Goal: Task Accomplishment & Management: Use online tool/utility

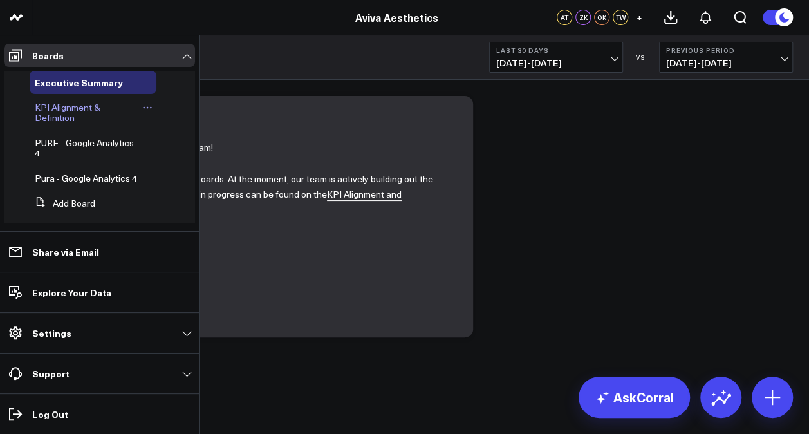
click at [60, 109] on span "KPI Alignment & Definition" at bounding box center [68, 112] width 66 height 23
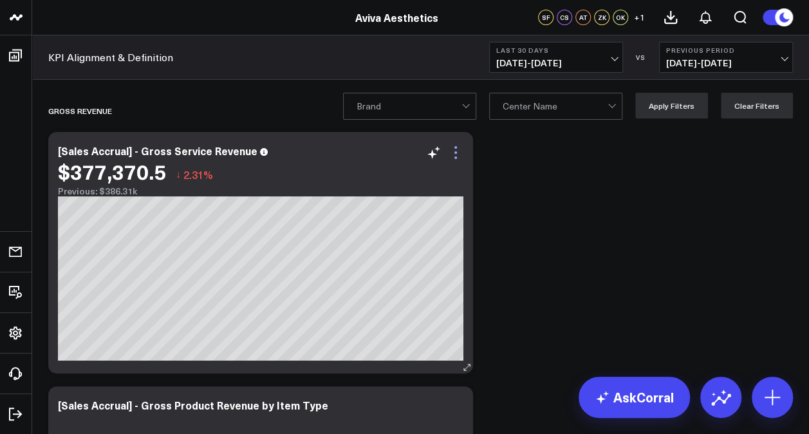
click at [454, 152] on icon at bounding box center [455, 152] width 3 height 3
click at [610, 59] on span "[DATE] - [DATE]" at bounding box center [556, 63] width 120 height 10
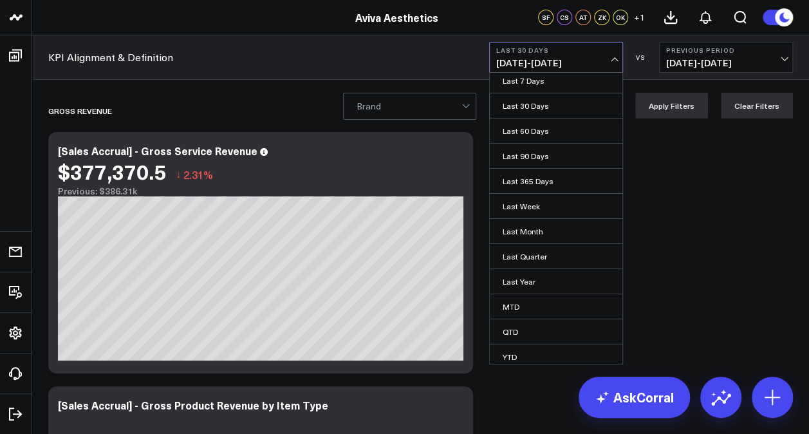
scroll to position [57, 0]
click at [547, 351] on link "Custom Dates" at bounding box center [556, 354] width 133 height 24
select select "8"
select select "2025"
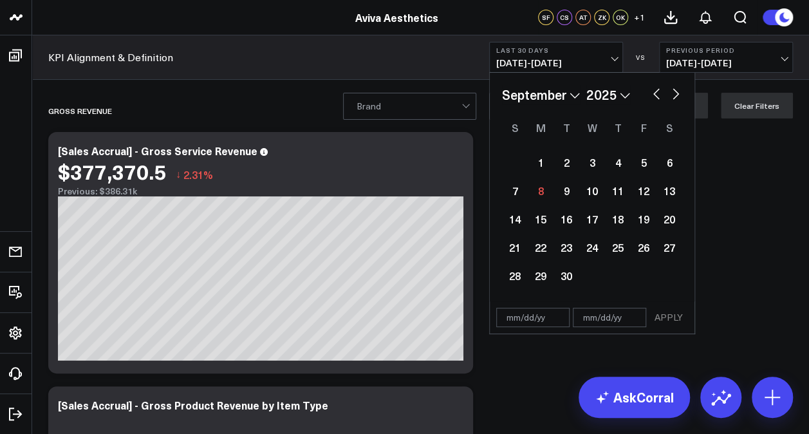
click at [577, 94] on select "January February March April May June July August September October November De…" at bounding box center [541, 94] width 78 height 19
select select "5"
select select "2025"
click at [514, 163] on div "1" at bounding box center [515, 162] width 26 height 26
type input "[DATE]"
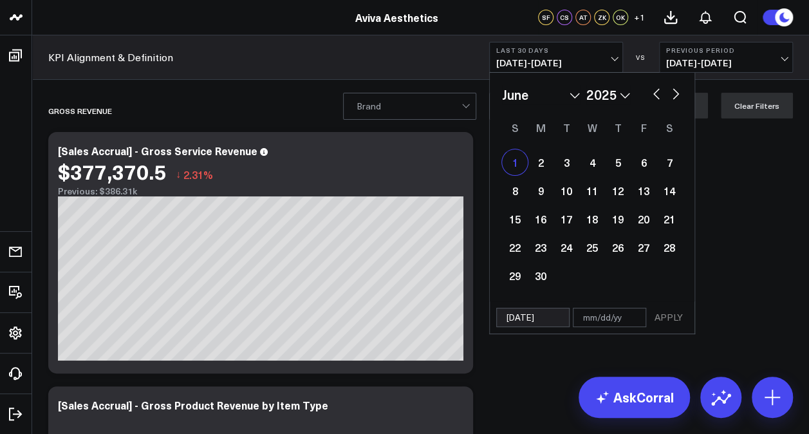
select select "5"
select select "2025"
click at [678, 94] on button "button" at bounding box center [675, 92] width 13 height 15
select select "6"
select select "2025"
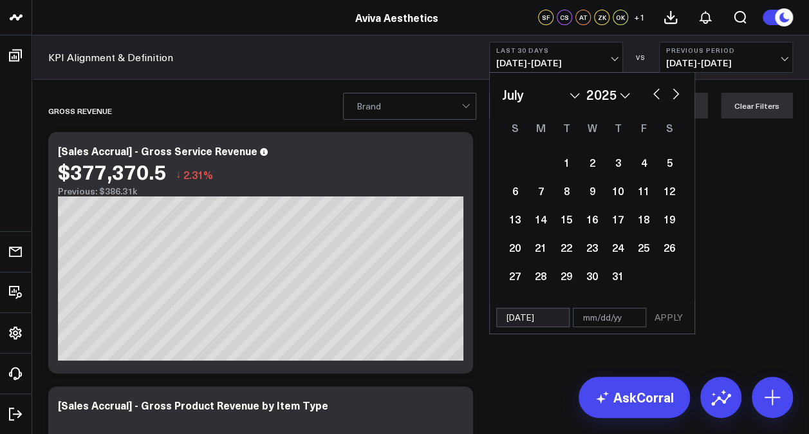
click at [678, 94] on button "button" at bounding box center [675, 92] width 13 height 15
select select "7"
select select "2025"
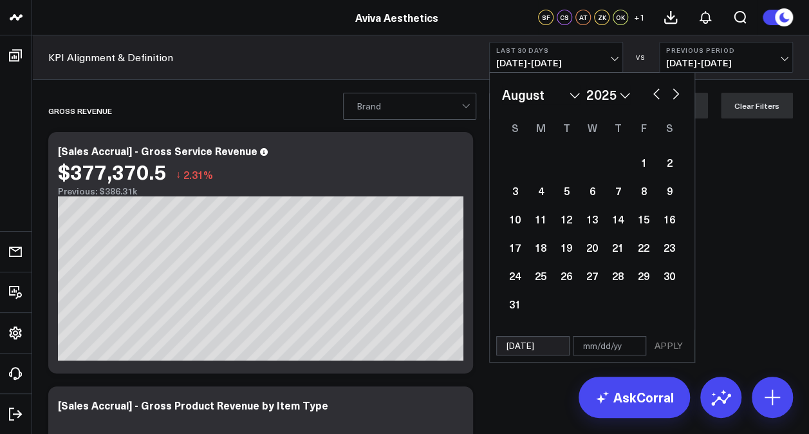
click at [678, 94] on button "button" at bounding box center [675, 92] width 13 height 15
select select "8"
select select "2025"
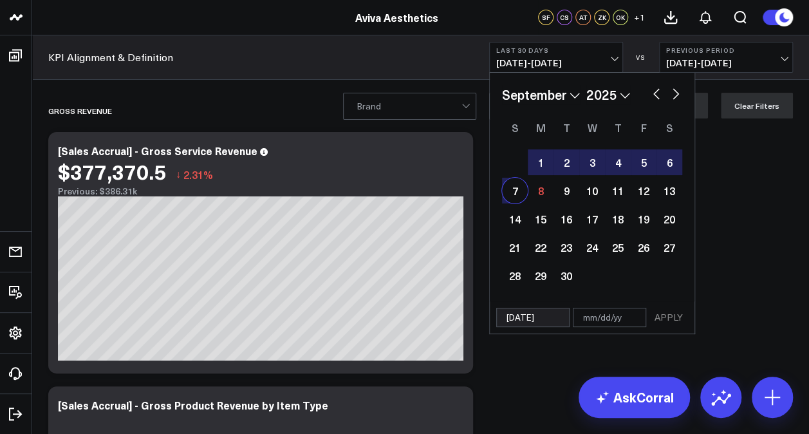
click at [516, 193] on div "7" at bounding box center [515, 191] width 26 height 26
type input "[DATE]"
select select "8"
select select "2025"
click at [663, 317] on button "APPLY" at bounding box center [668, 317] width 39 height 19
